Goal: Find specific page/section: Find specific page/section

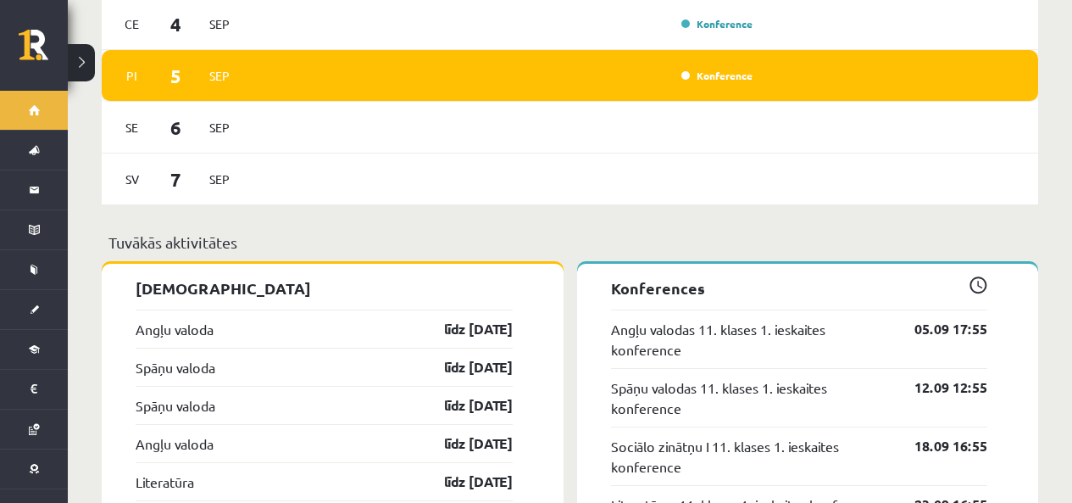
scroll to position [1187, 0]
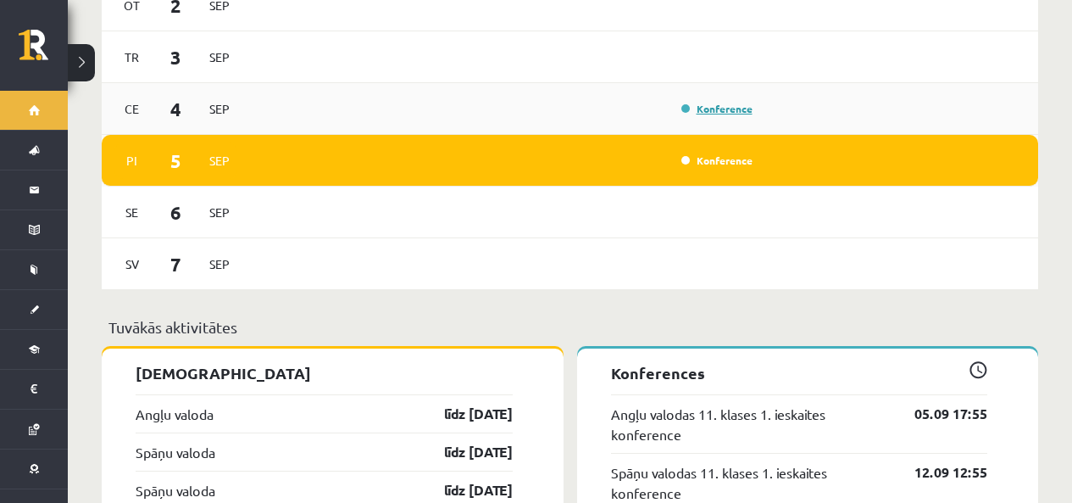
click at [687, 114] on link "Konference" at bounding box center [716, 109] width 71 height 14
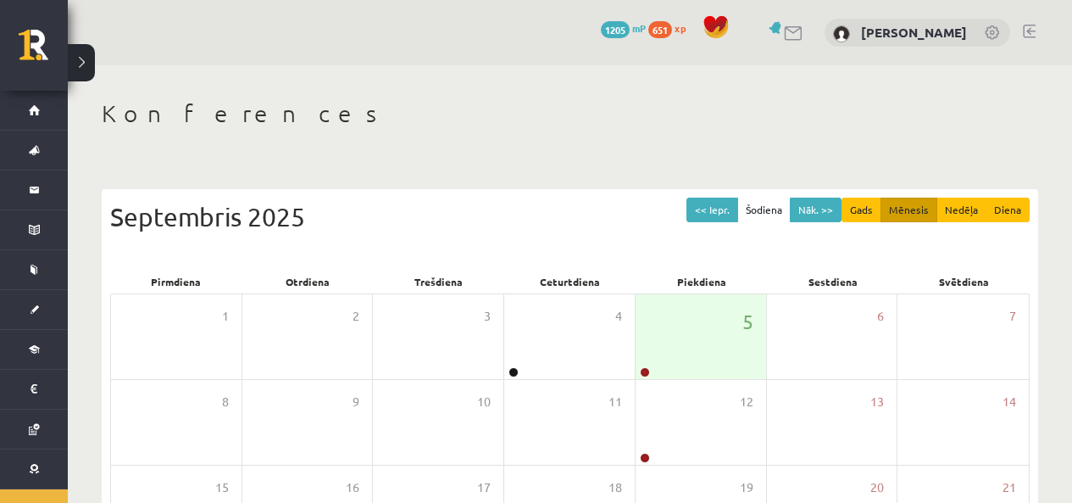
scroll to position [170, 0]
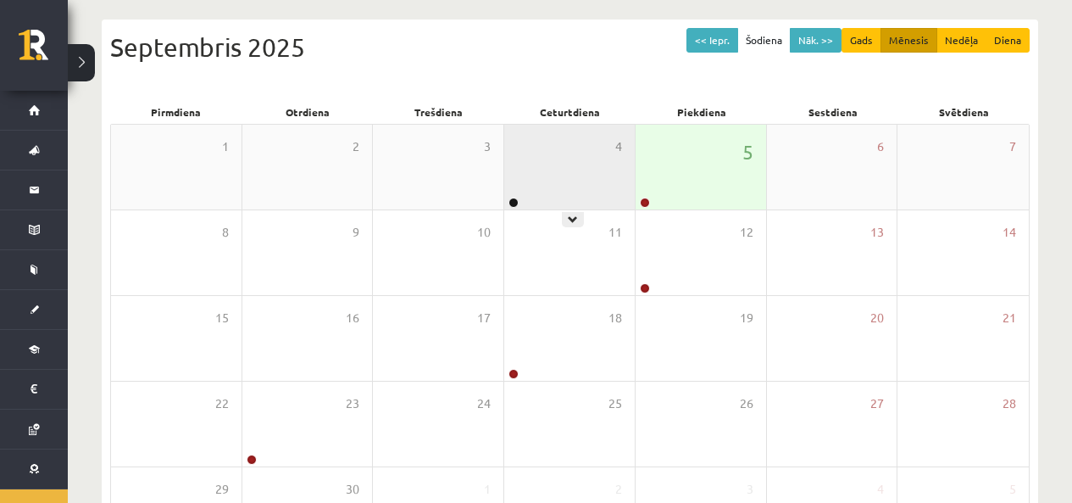
click at [544, 156] on div "4" at bounding box center [569, 167] width 131 height 85
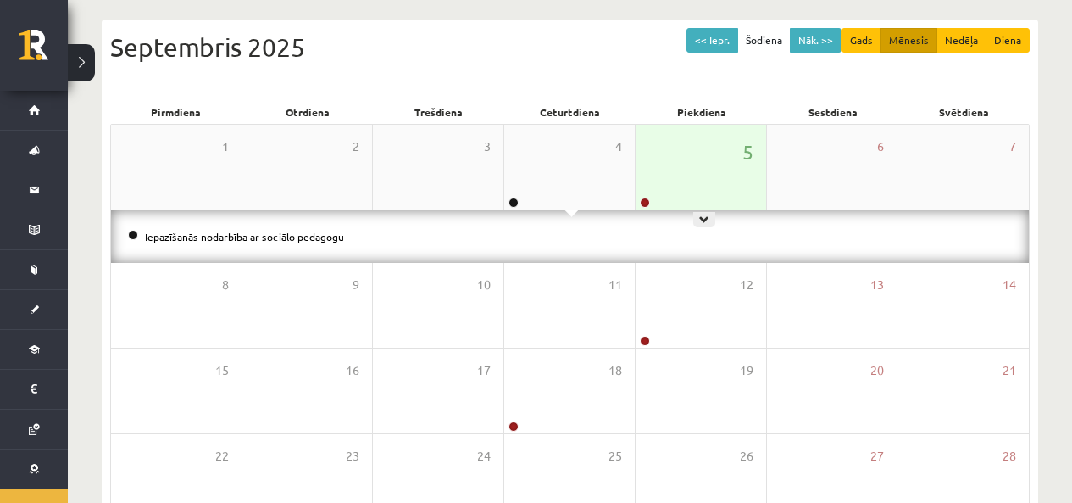
click at [659, 161] on div "5" at bounding box center [701, 167] width 131 height 85
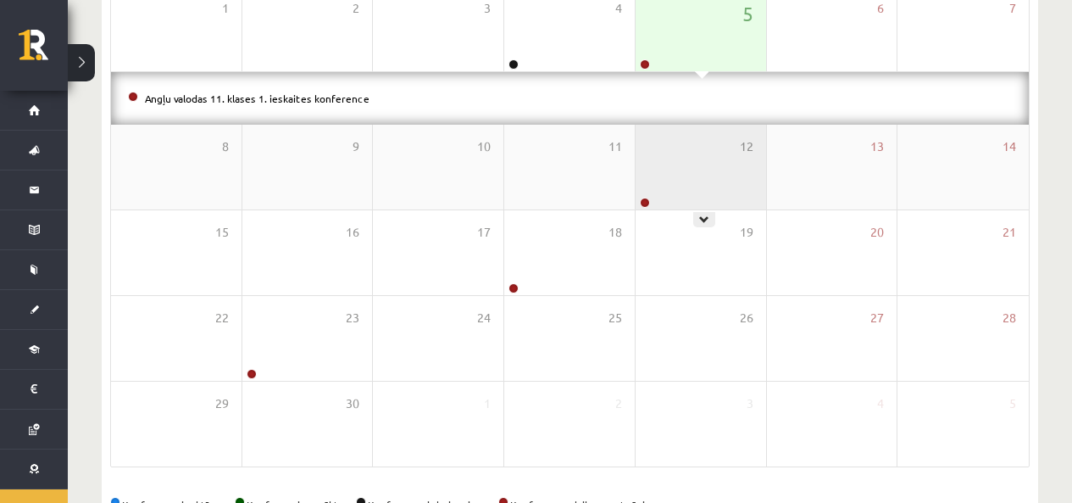
scroll to position [223, 0]
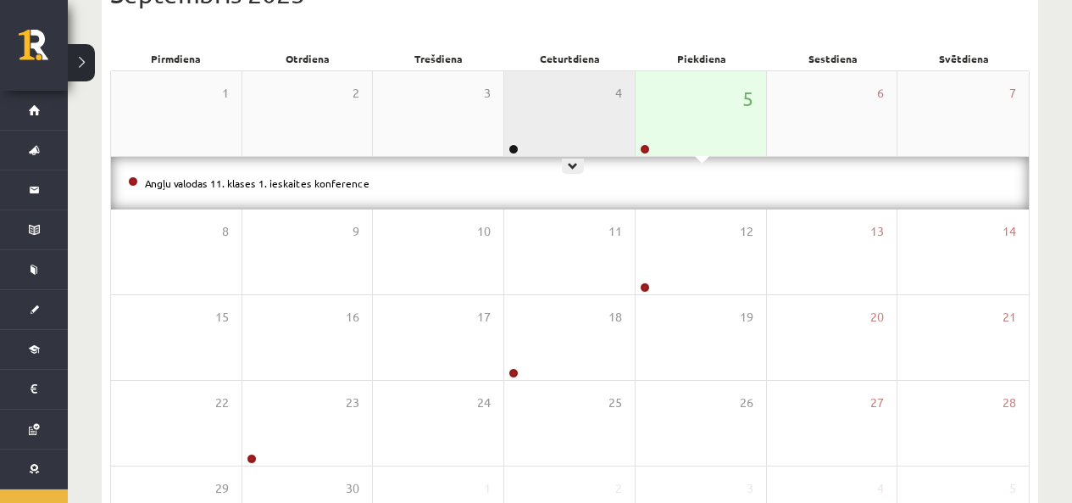
click at [564, 102] on div "4" at bounding box center [569, 113] width 131 height 85
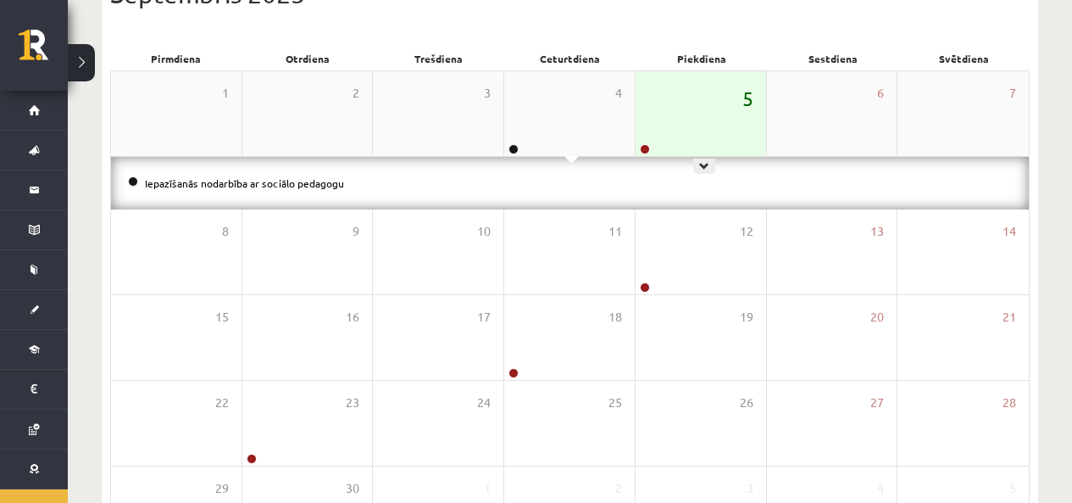
click at [742, 101] on span "5" at bounding box center [747, 98] width 11 height 29
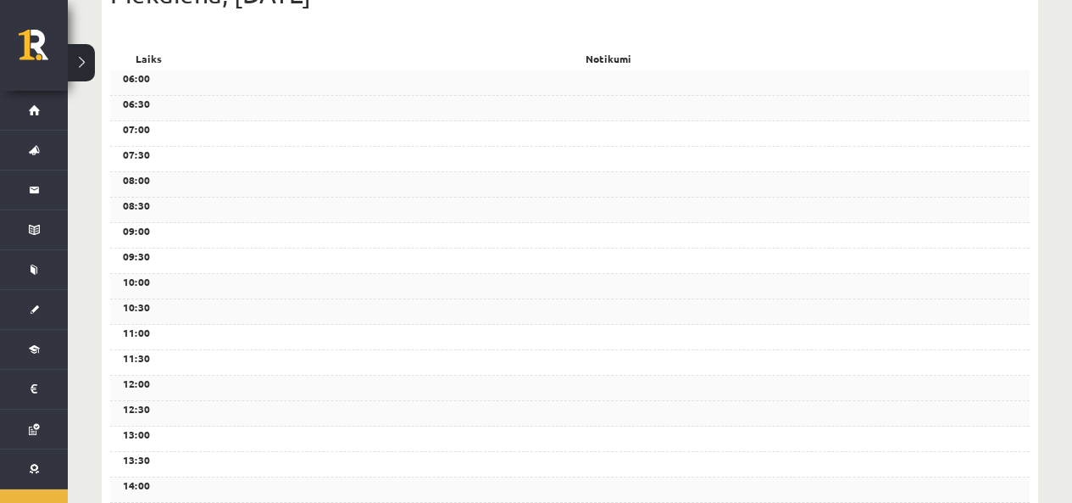
scroll to position [0, 0]
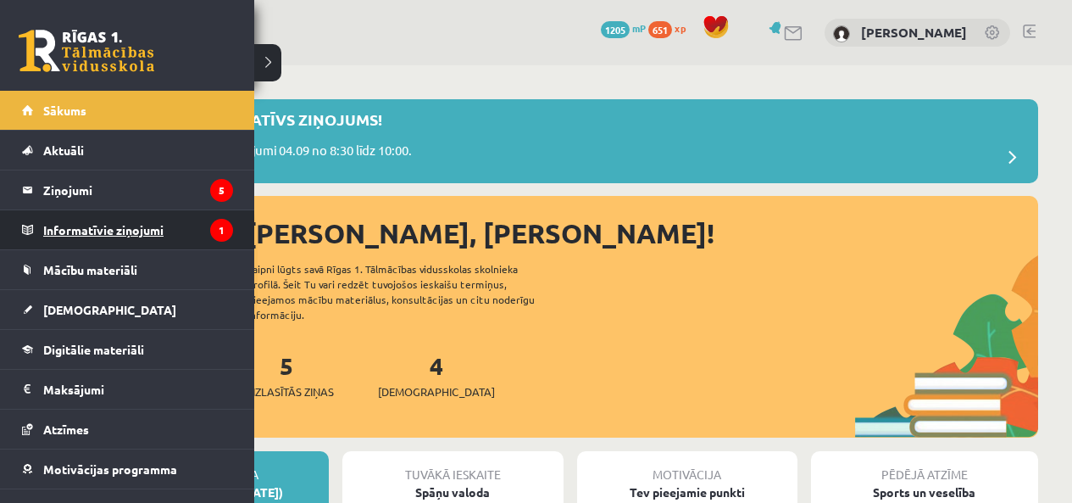
scroll to position [1340, 0]
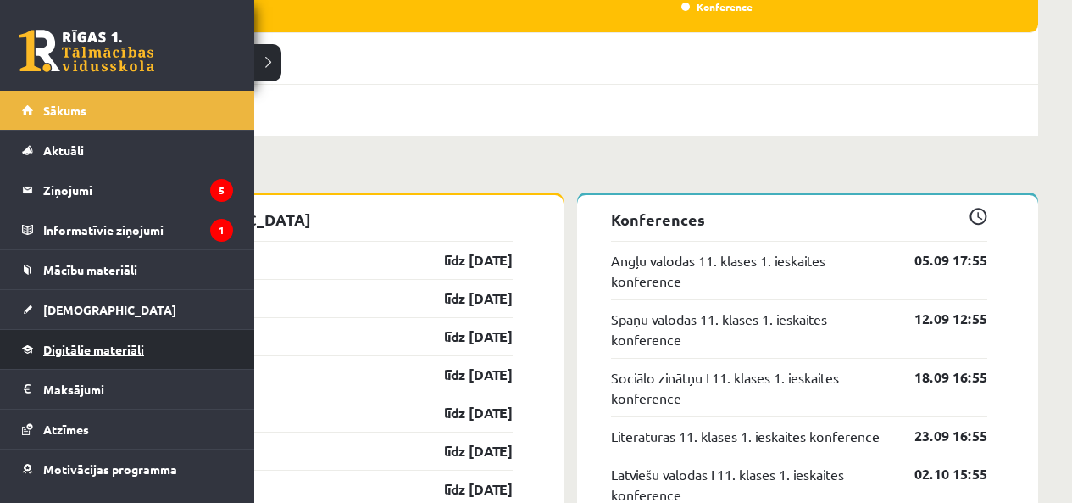
click at [81, 348] on span "Digitālie materiāli" at bounding box center [93, 349] width 101 height 15
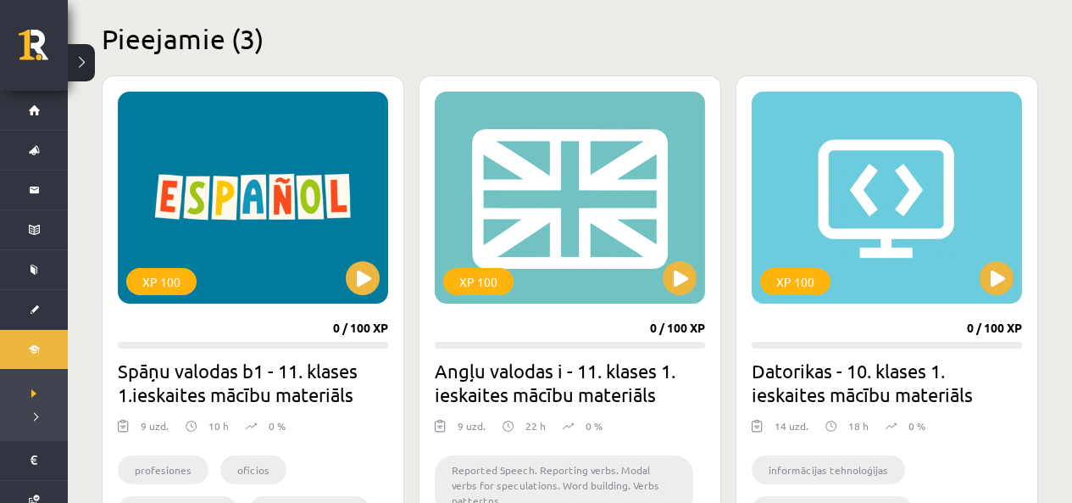
scroll to position [577, 0]
